Goal: Information Seeking & Learning: Understand process/instructions

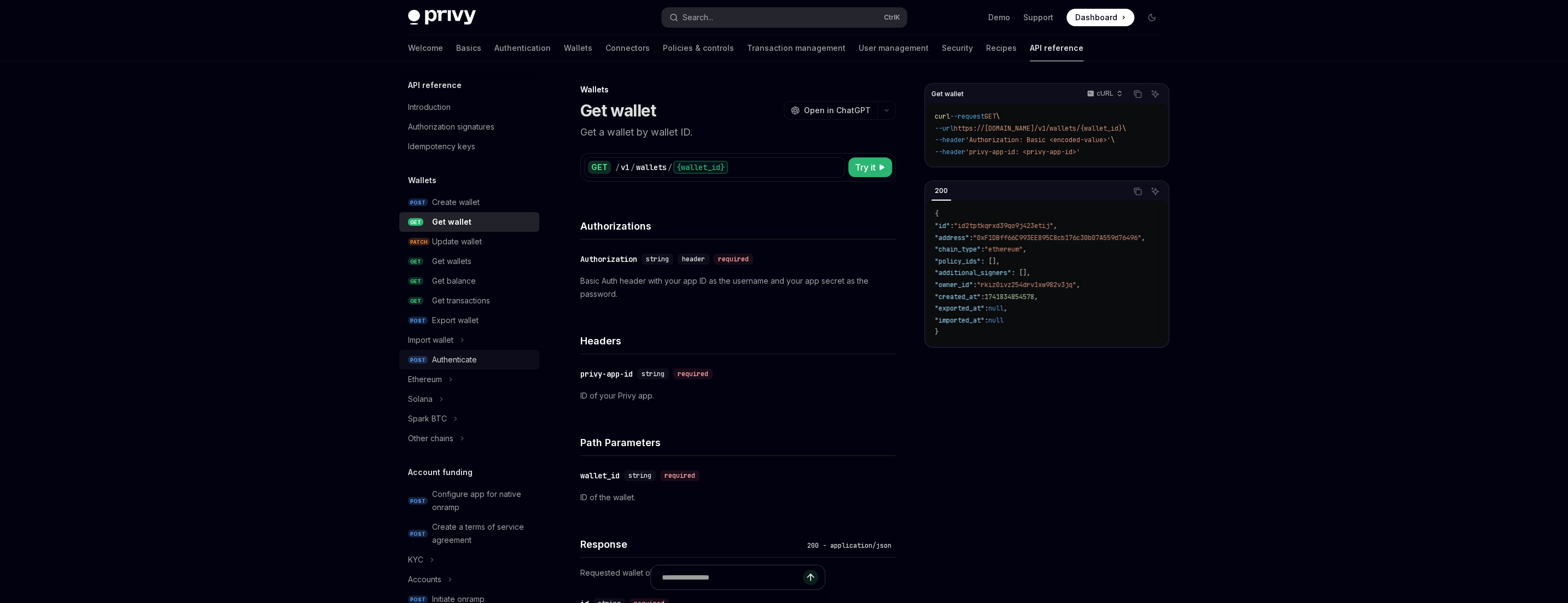
click at [478, 363] on div "Authenticate" at bounding box center [483, 360] width 101 height 13
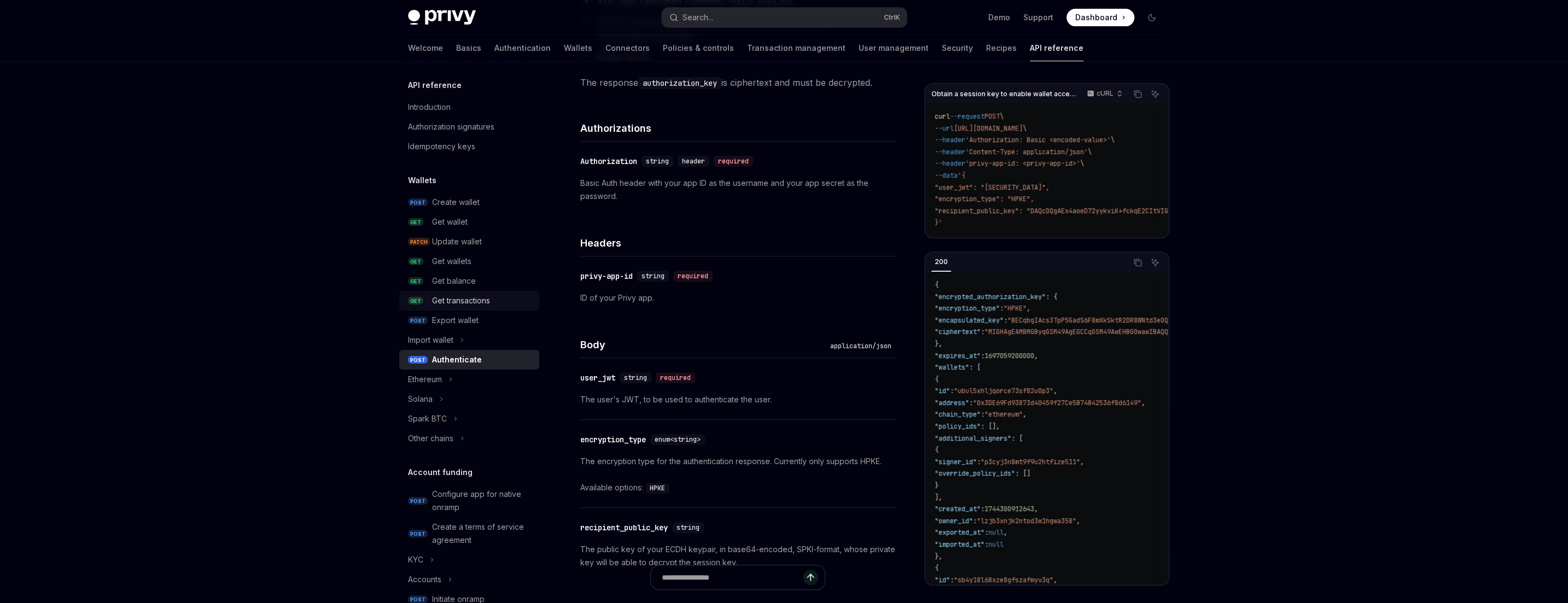
scroll to position [66, 0]
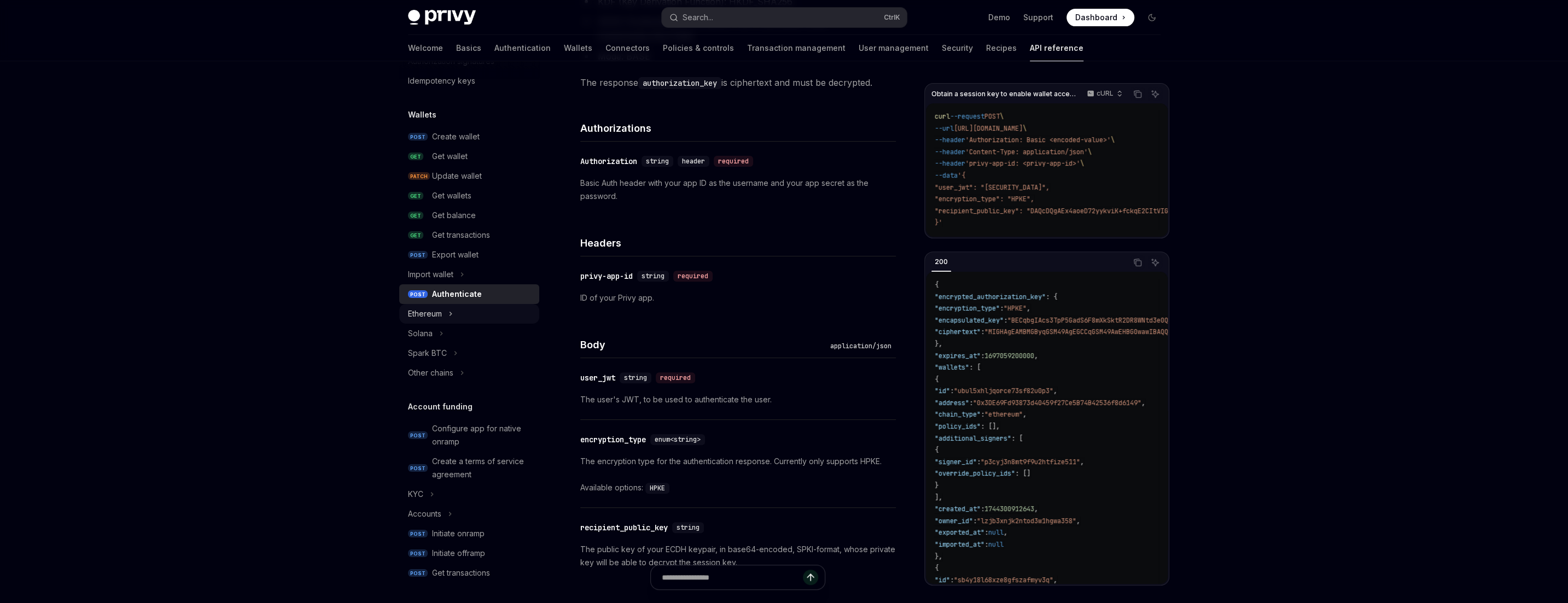
click at [442, 313] on div "Ethereum" at bounding box center [424, 314] width 34 height 13
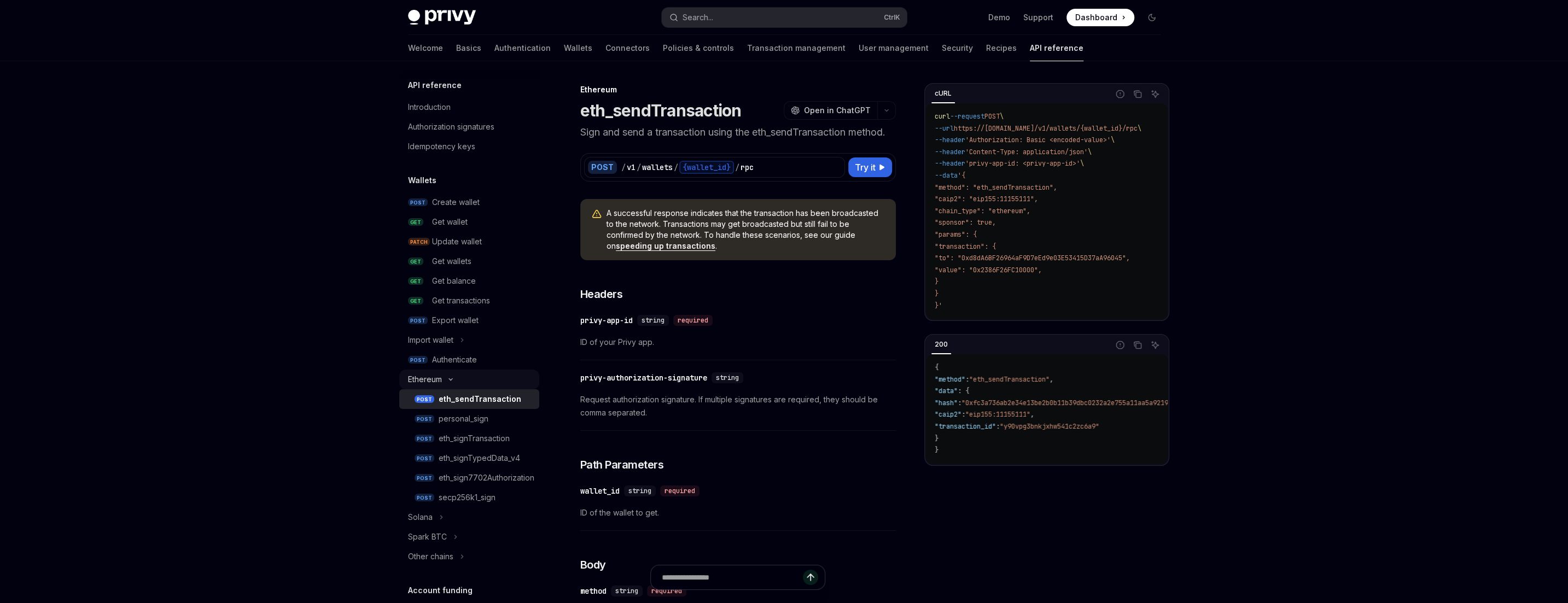
scroll to position [197, 0]
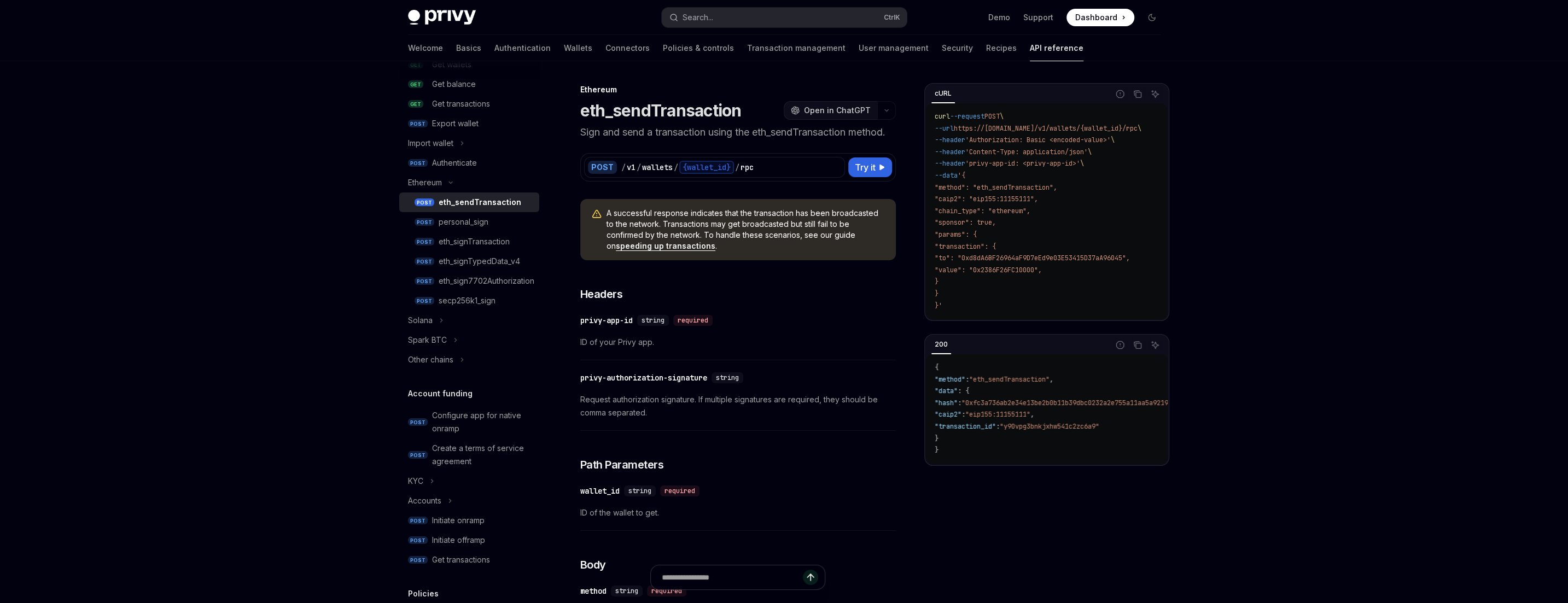
click at [833, 103] on button "OpenAI Open in ChatGPT" at bounding box center [830, 111] width 93 height 19
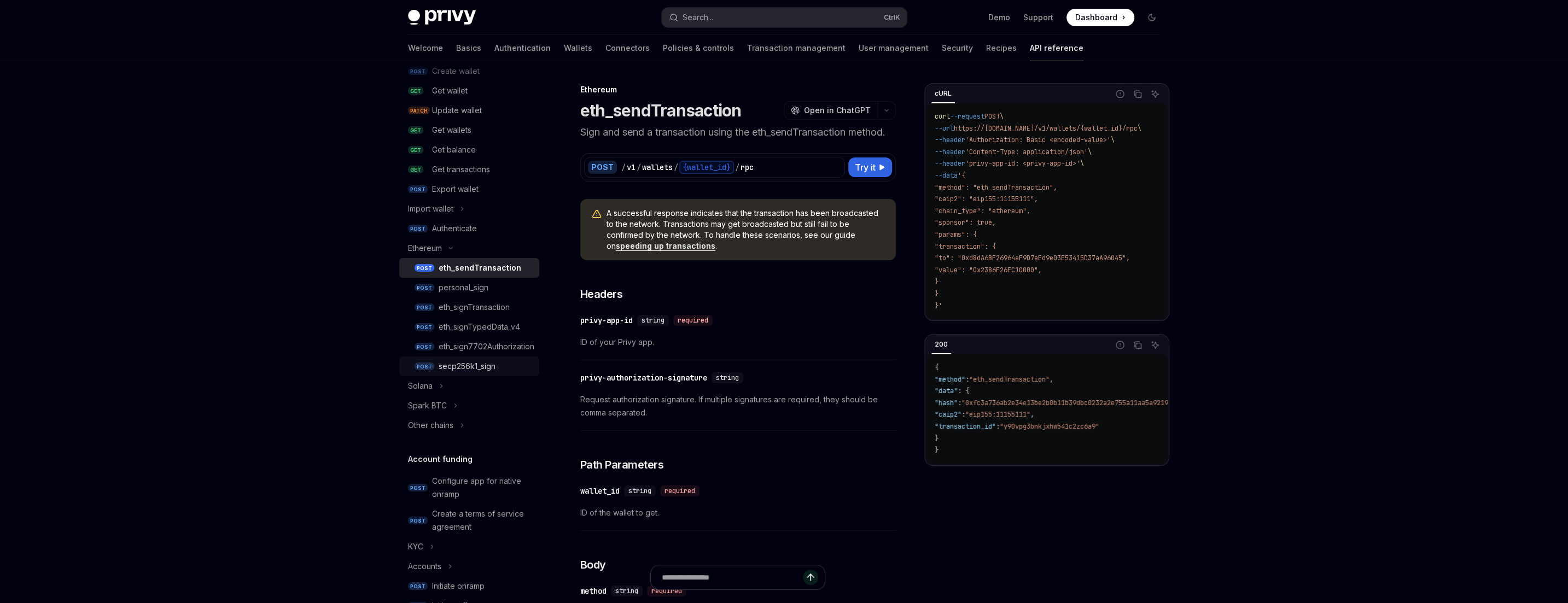
scroll to position [66, 0]
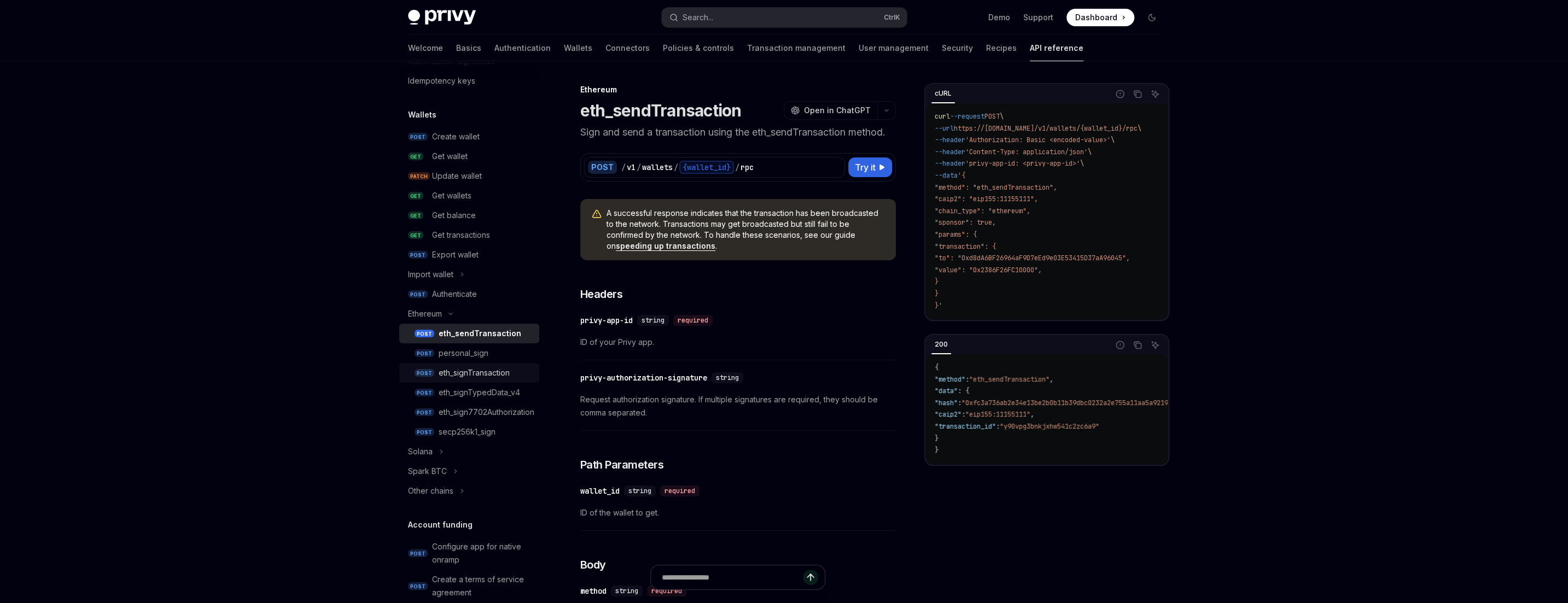
click at [510, 375] on div "eth_signTransaction" at bounding box center [474, 373] width 71 height 13
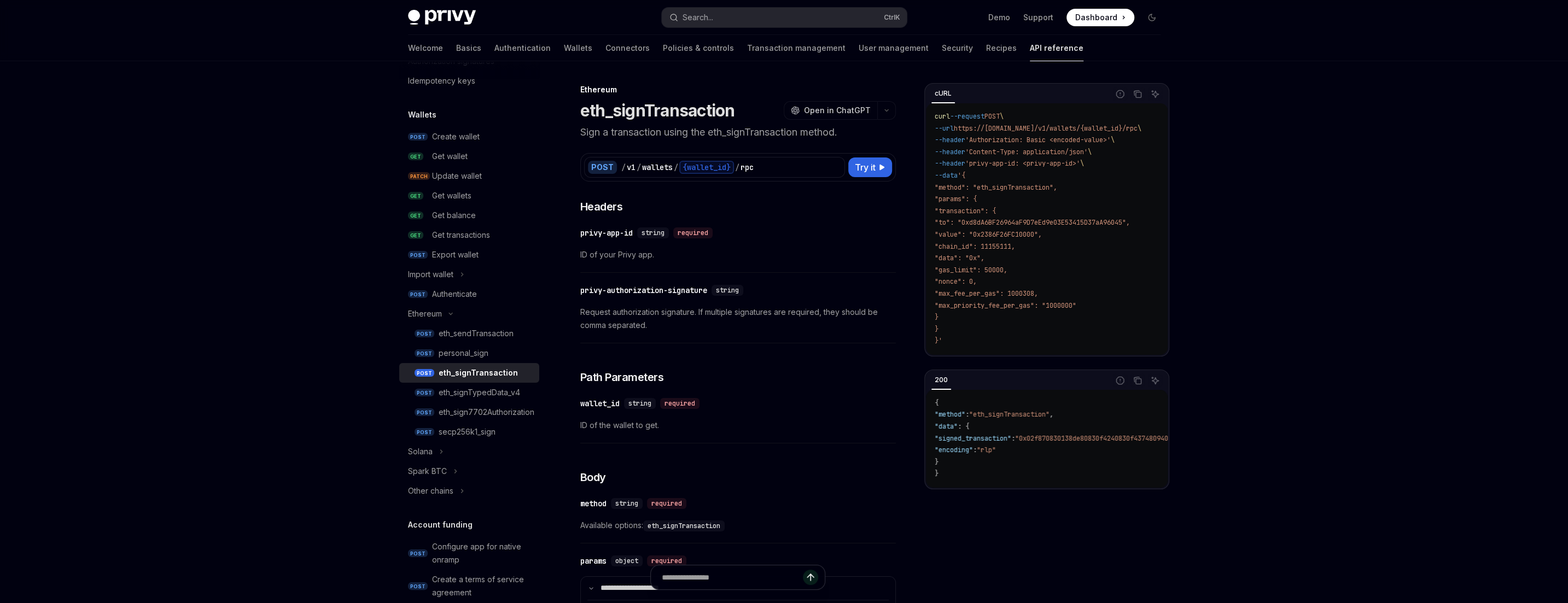
type textarea "*"
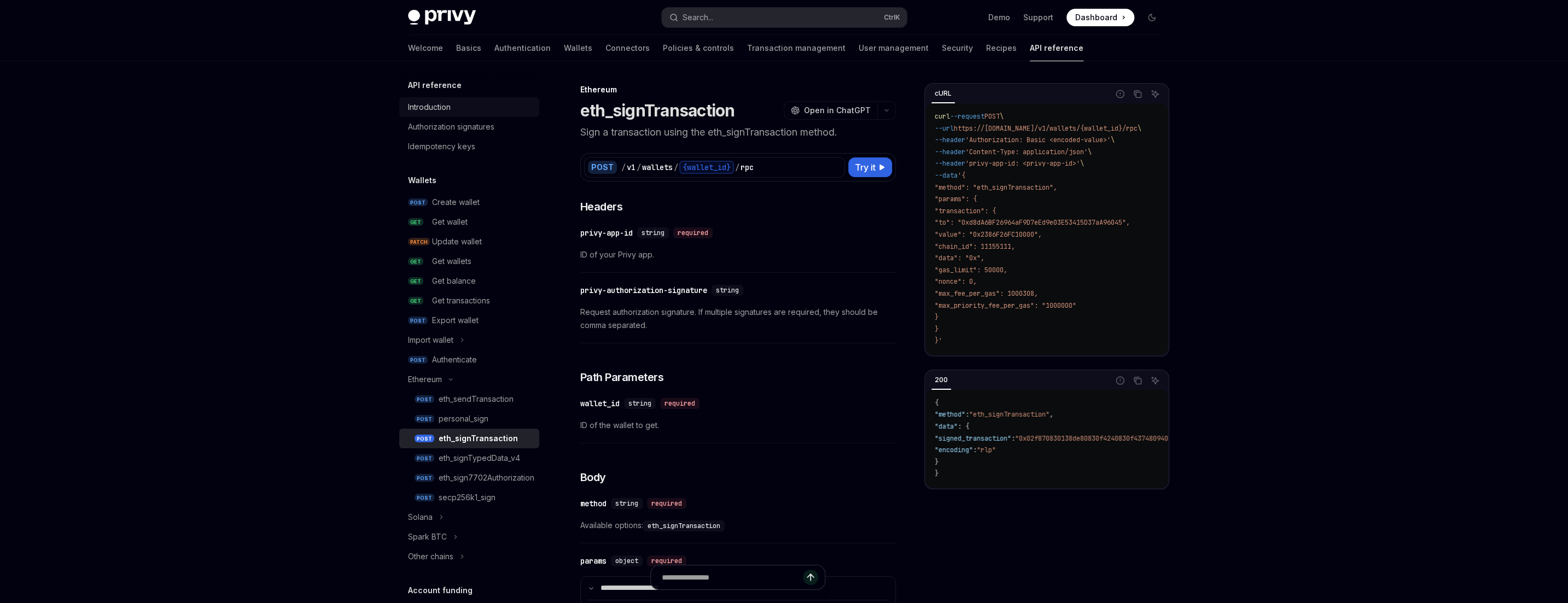
click at [449, 106] on div "Introduction" at bounding box center [429, 107] width 42 height 13
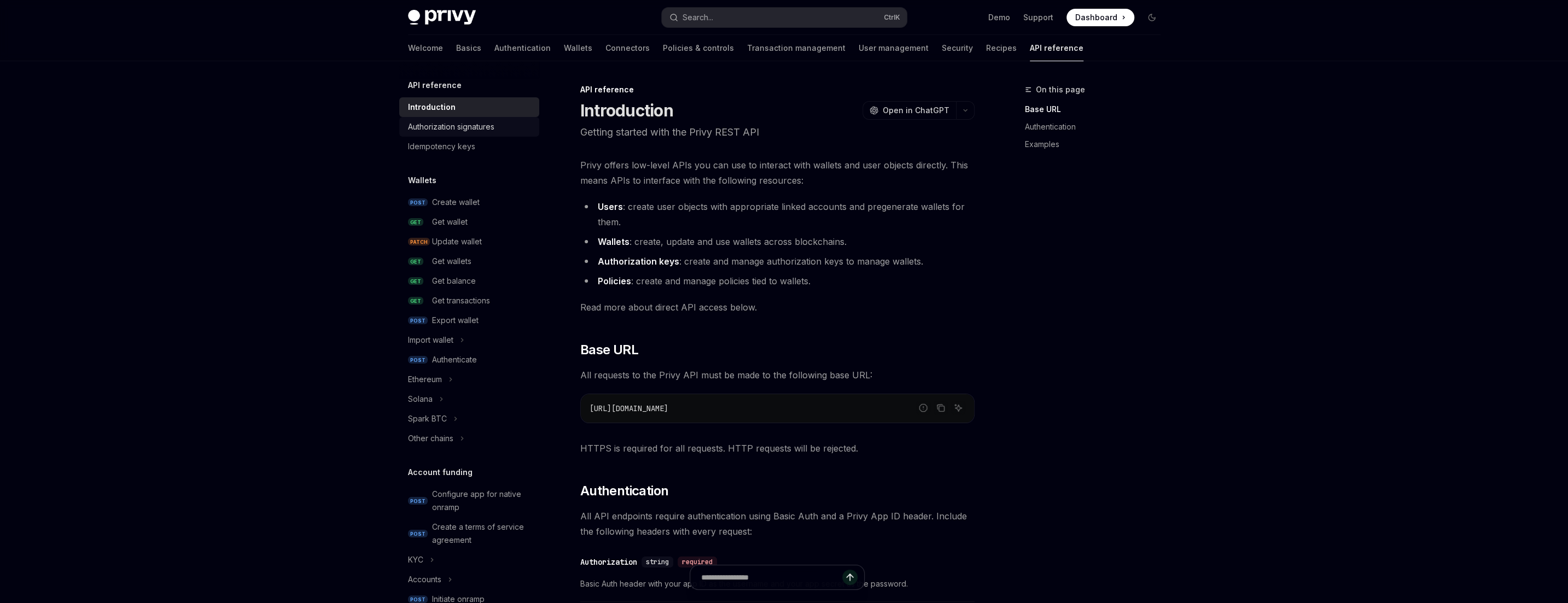
click at [437, 133] on div "Authorization signatures" at bounding box center [451, 127] width 86 height 13
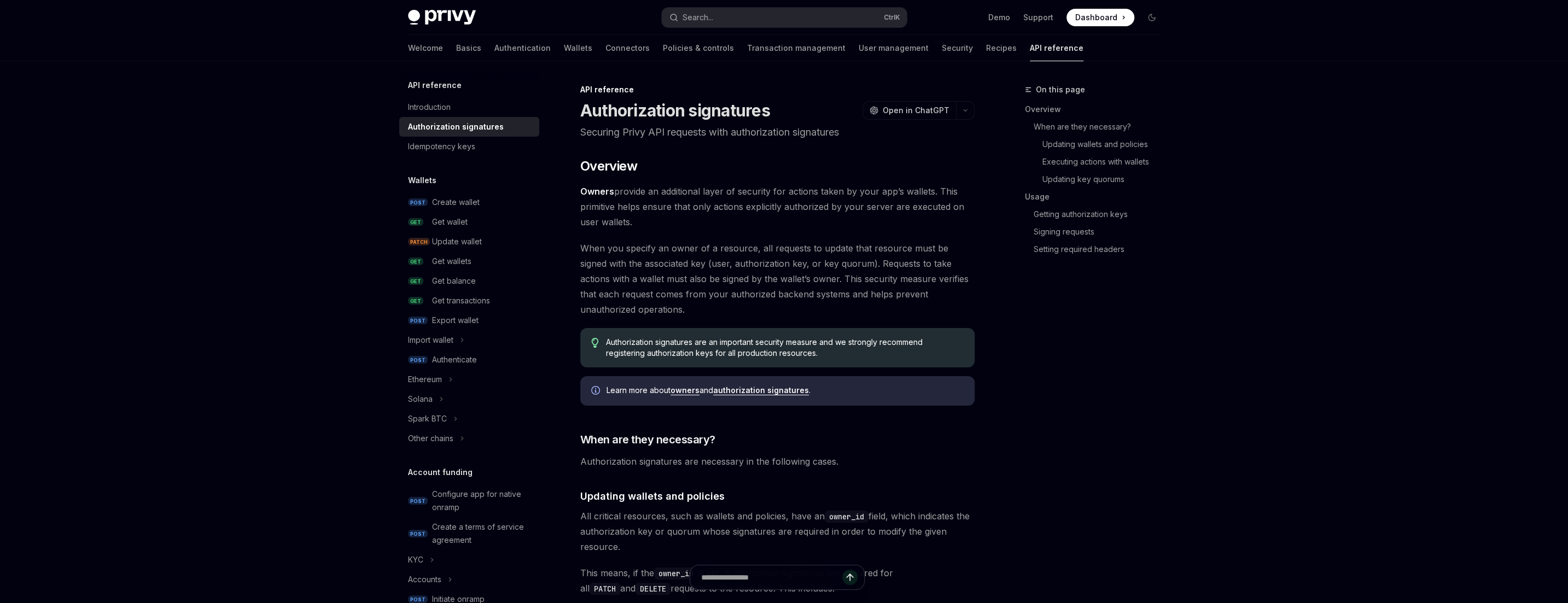
type textarea "*"
